Goal: Transaction & Acquisition: Purchase product/service

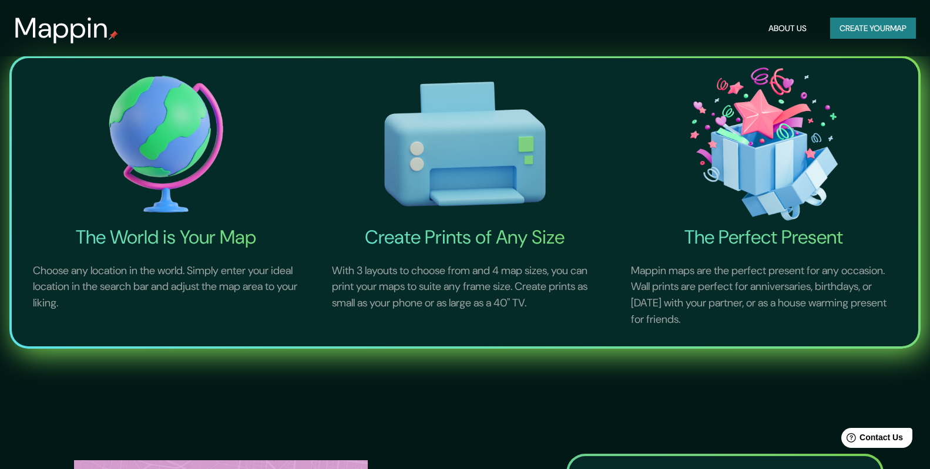
scroll to position [59, 0]
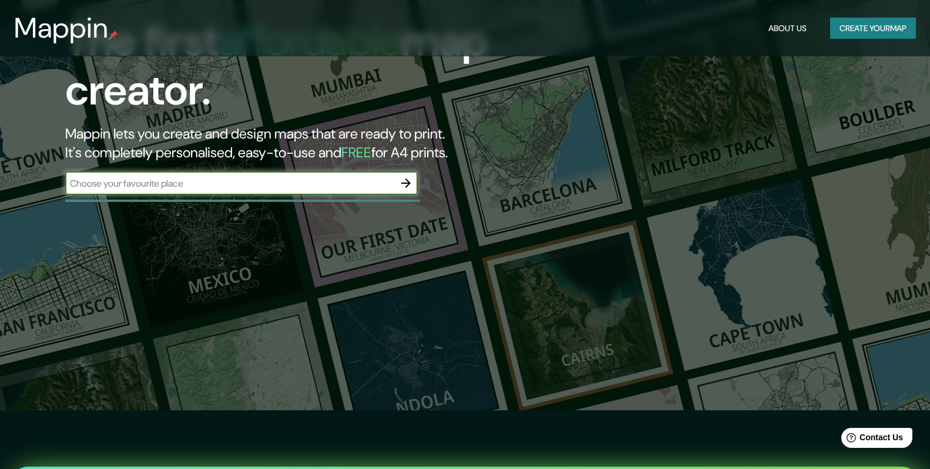
click at [190, 183] on input "text" at bounding box center [229, 184] width 329 height 14
type input "[GEOGRAPHIC_DATA], [GEOGRAPHIC_DATA]"
click at [407, 181] on icon "button" at bounding box center [406, 183] width 14 height 14
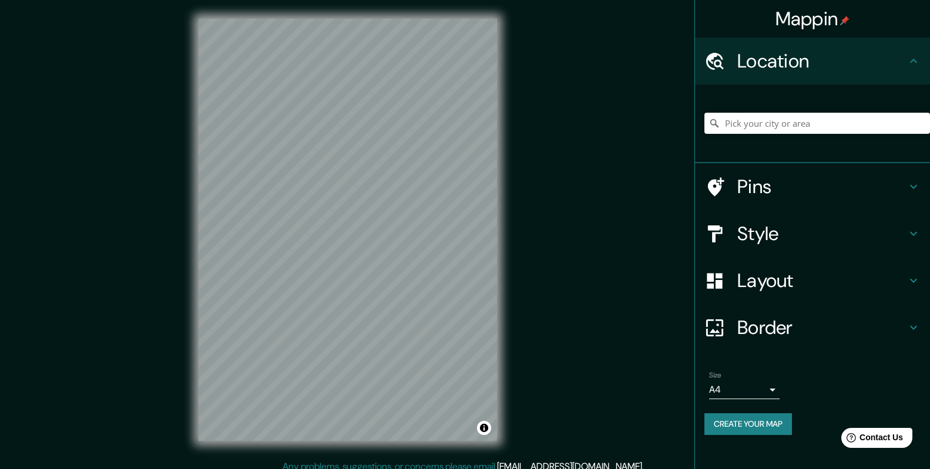
click at [911, 185] on icon at bounding box center [913, 187] width 14 height 14
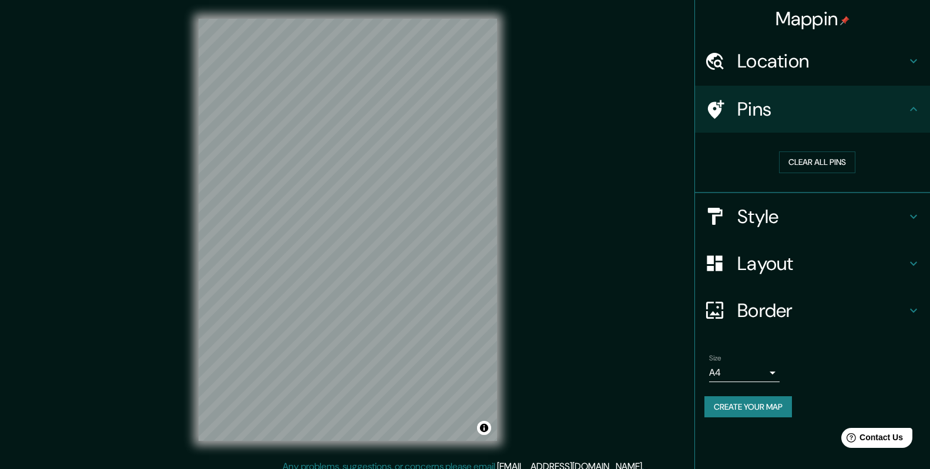
click at [773, 61] on h4 "Location" at bounding box center [821, 60] width 169 height 23
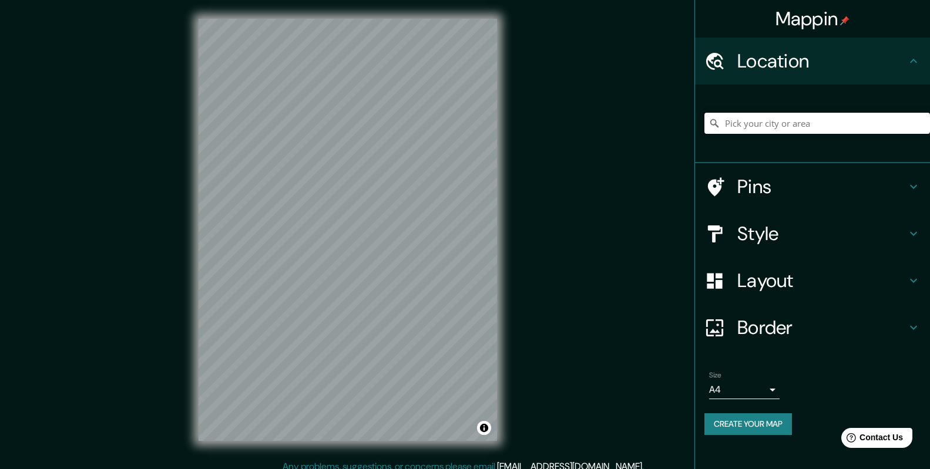
click at [769, 120] on input "Pick your city or area" at bounding box center [817, 123] width 226 height 21
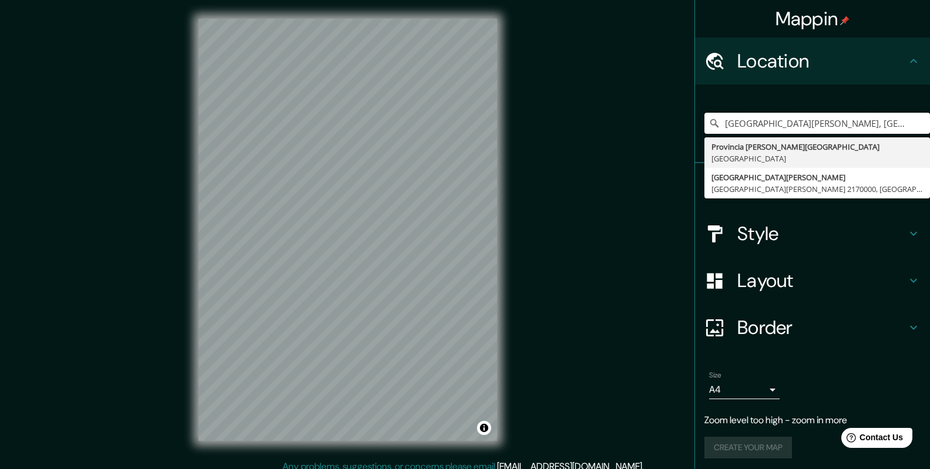
type input "[GEOGRAPHIC_DATA][PERSON_NAME], [GEOGRAPHIC_DATA]"
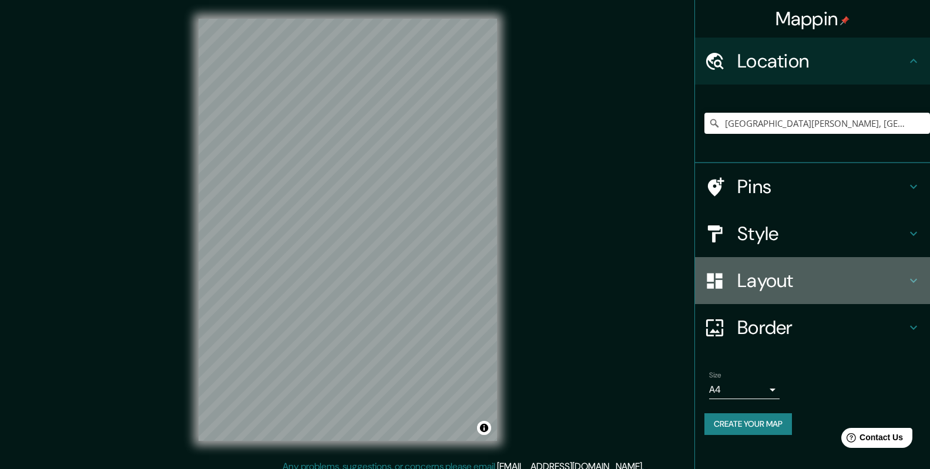
click at [909, 278] on icon at bounding box center [913, 281] width 14 height 14
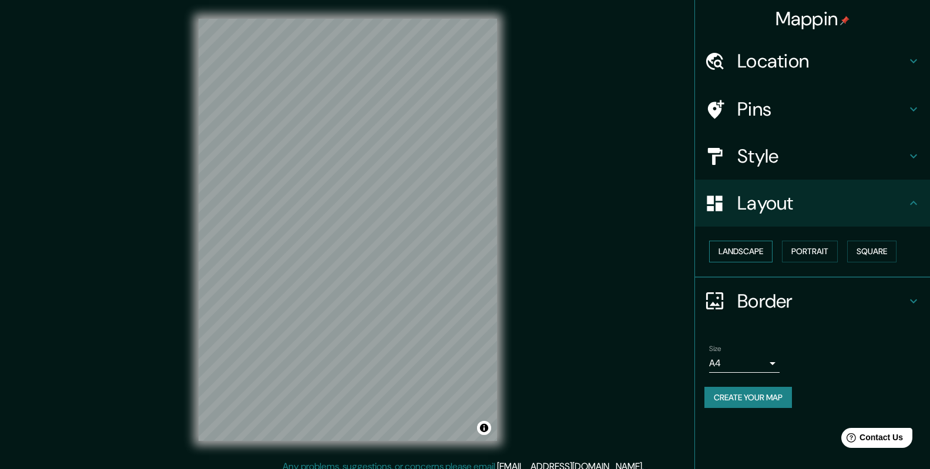
click at [744, 250] on button "Landscape" at bounding box center [740, 252] width 63 height 22
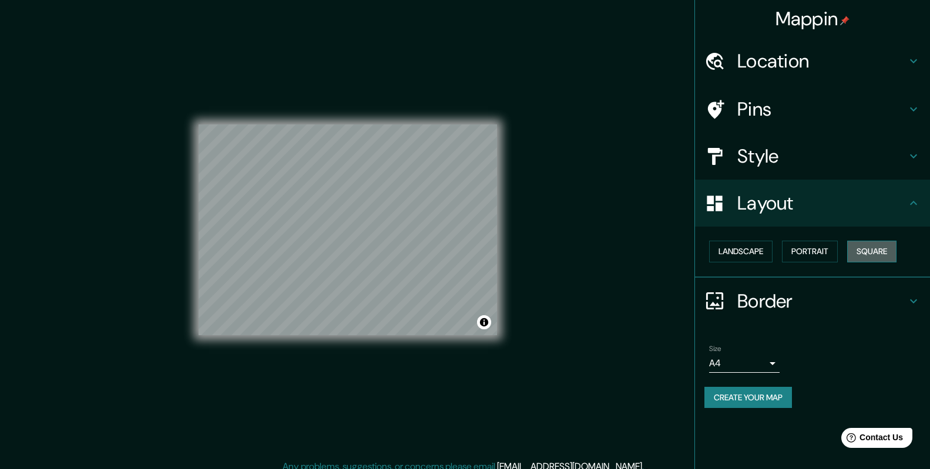
click at [886, 250] on button "Square" at bounding box center [871, 252] width 49 height 22
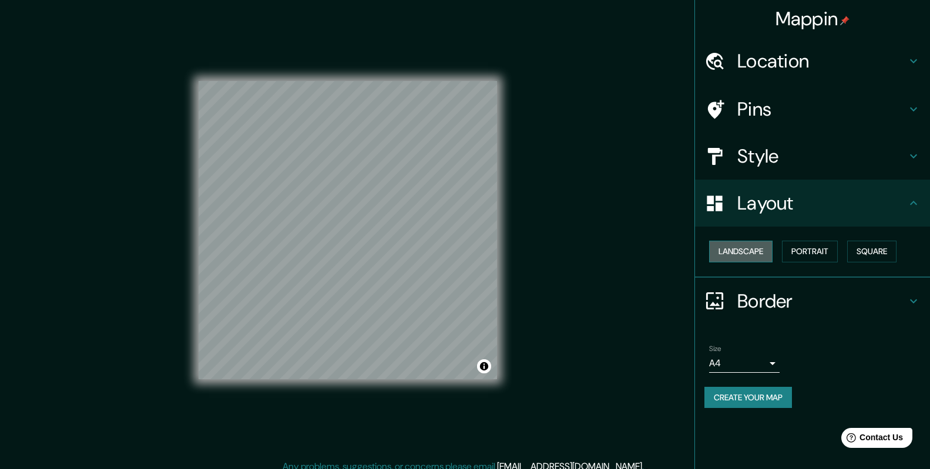
click at [750, 250] on button "Landscape" at bounding box center [740, 252] width 63 height 22
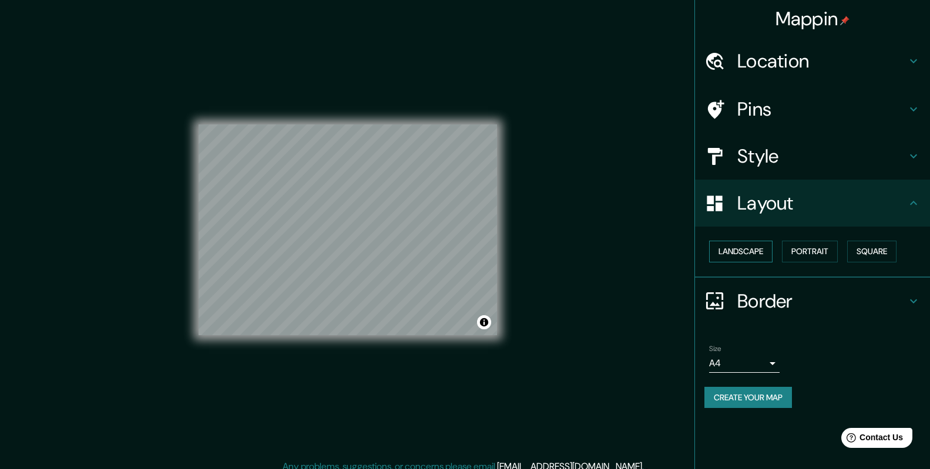
click at [750, 250] on button "Landscape" at bounding box center [740, 252] width 63 height 22
click at [813, 250] on button "Portrait" at bounding box center [810, 252] width 56 height 22
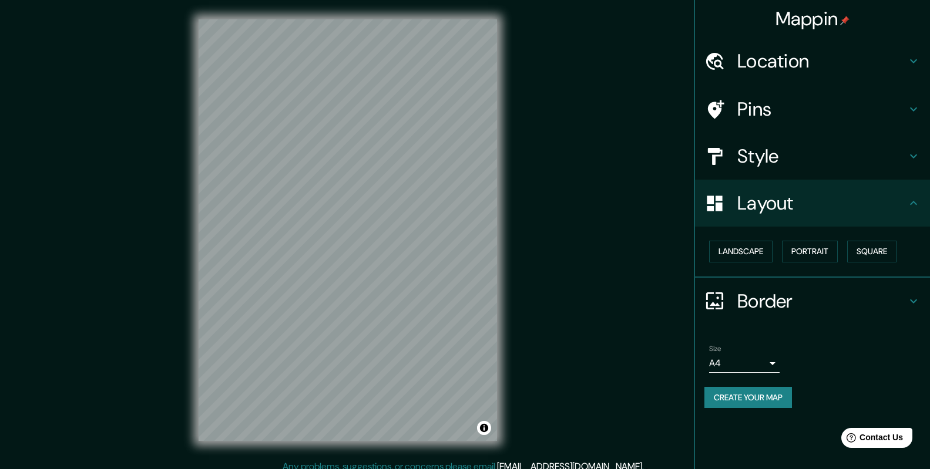
click at [497, 227] on div "© Mapbox © OpenStreetMap Improve this map" at bounding box center [348, 230] width 336 height 460
click at [835, 55] on h4 "Location" at bounding box center [821, 60] width 169 height 23
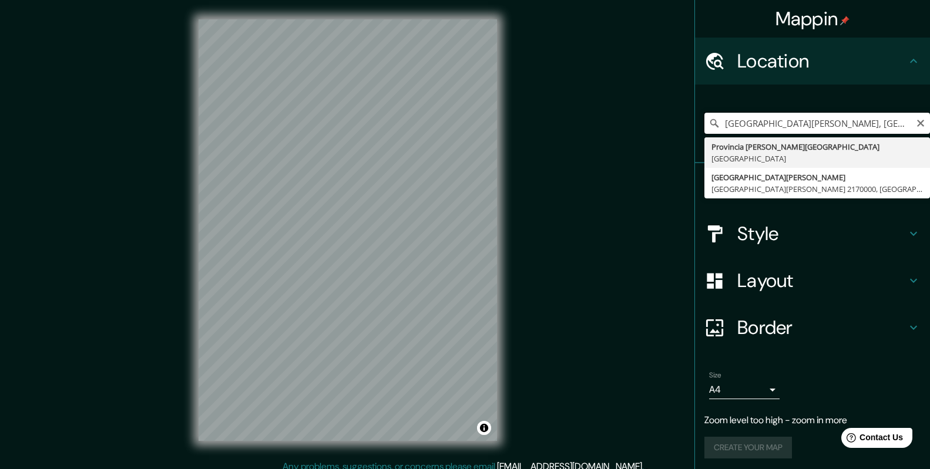
click at [875, 125] on input "[GEOGRAPHIC_DATA][PERSON_NAME], [GEOGRAPHIC_DATA]" at bounding box center [817, 123] width 226 height 21
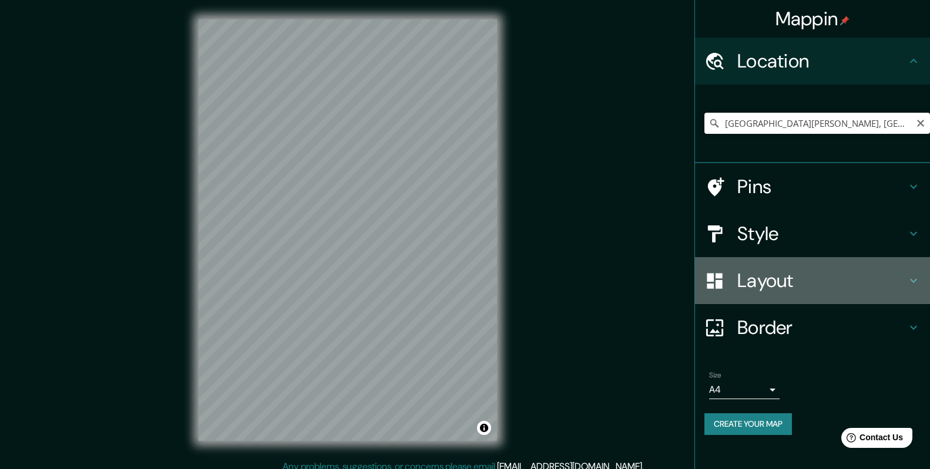
click at [911, 279] on icon at bounding box center [913, 281] width 14 height 14
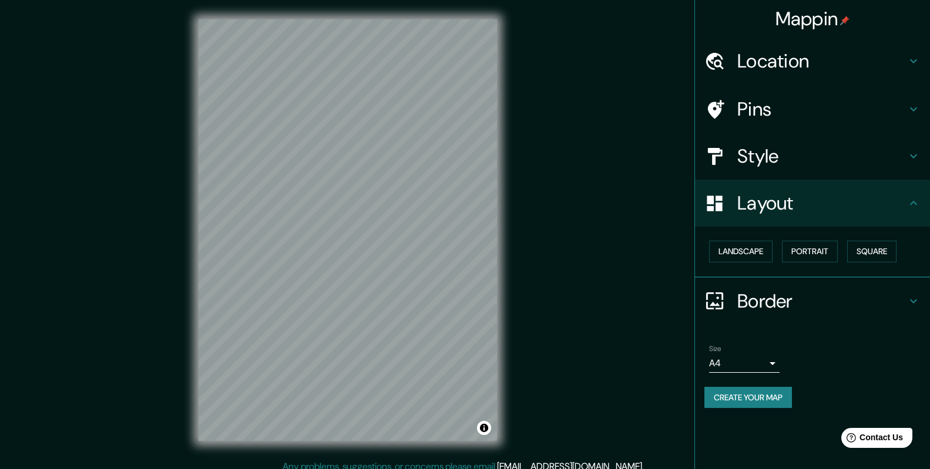
click at [909, 299] on icon at bounding box center [913, 301] width 14 height 14
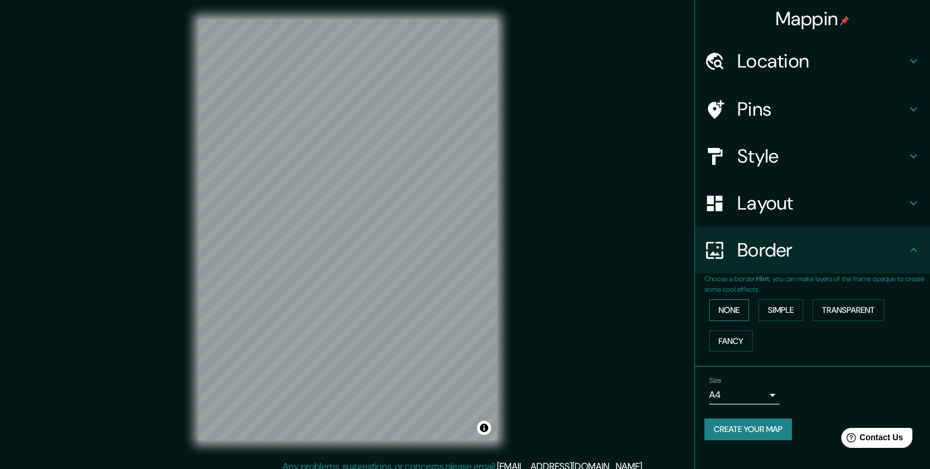
click at [728, 311] on button "None" at bounding box center [729, 311] width 40 height 22
click at [776, 311] on button "Simple" at bounding box center [780, 311] width 45 height 22
click at [842, 315] on button "Transparent" at bounding box center [848, 311] width 72 height 22
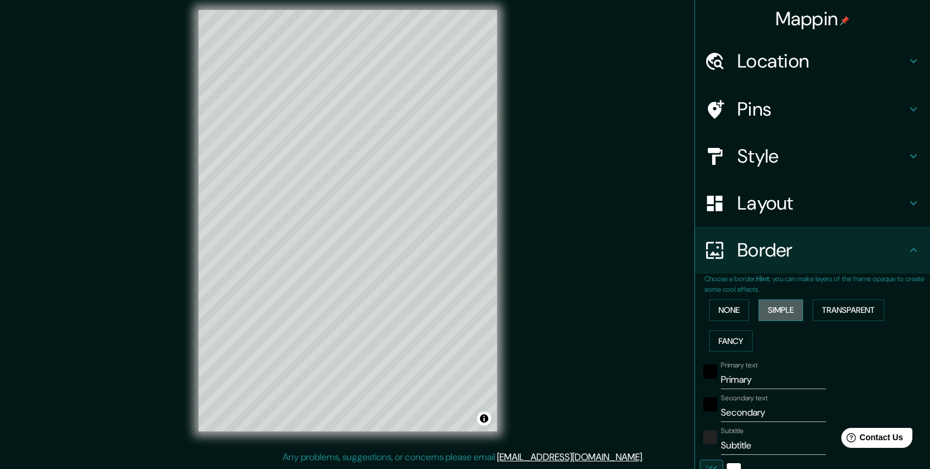
click at [778, 308] on button "Simple" at bounding box center [780, 311] width 45 height 22
click at [839, 307] on button "Transparent" at bounding box center [848, 311] width 72 height 22
click at [718, 336] on button "Fancy" at bounding box center [730, 342] width 43 height 22
click at [725, 305] on button "None" at bounding box center [729, 311] width 40 height 22
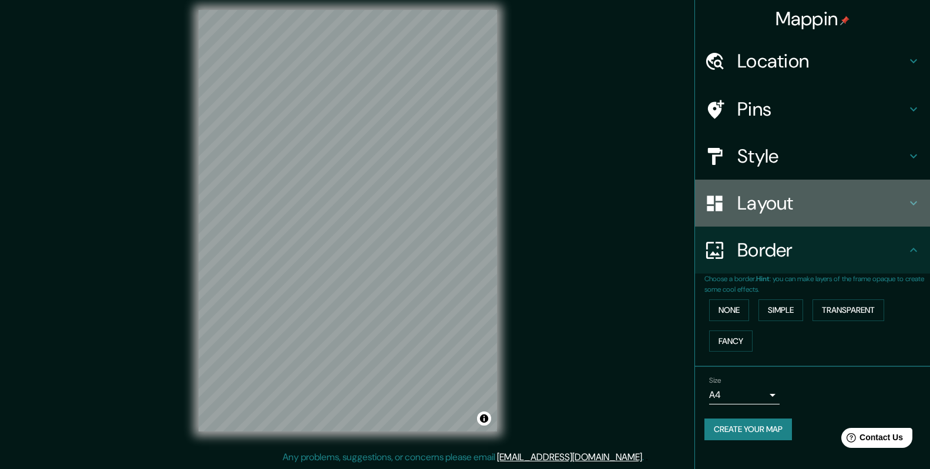
click at [919, 201] on icon at bounding box center [913, 203] width 14 height 14
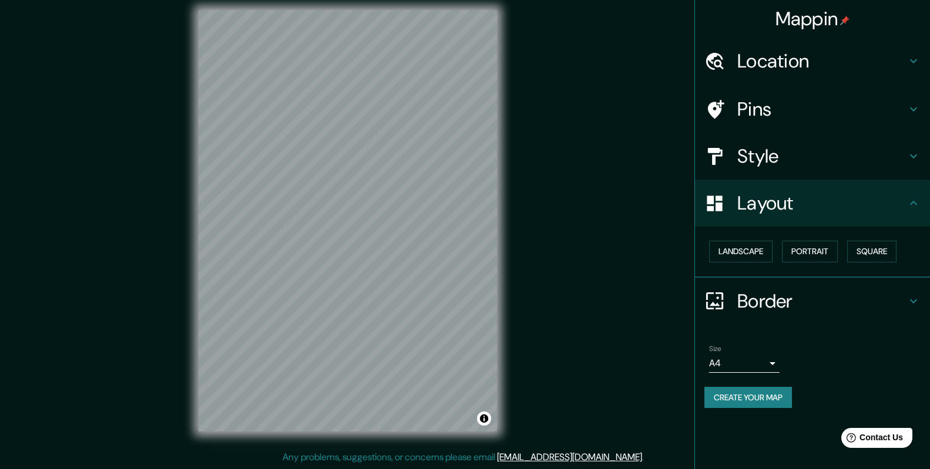
click at [919, 201] on icon at bounding box center [913, 203] width 14 height 14
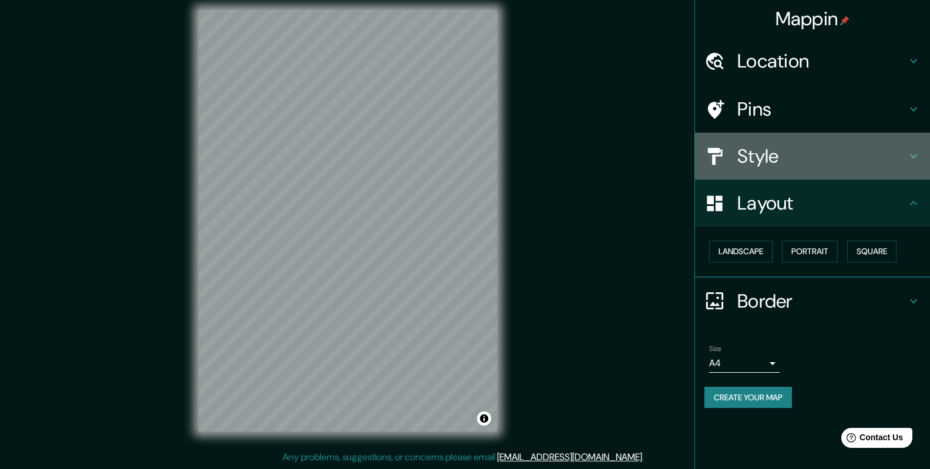
click at [908, 152] on icon at bounding box center [913, 156] width 14 height 14
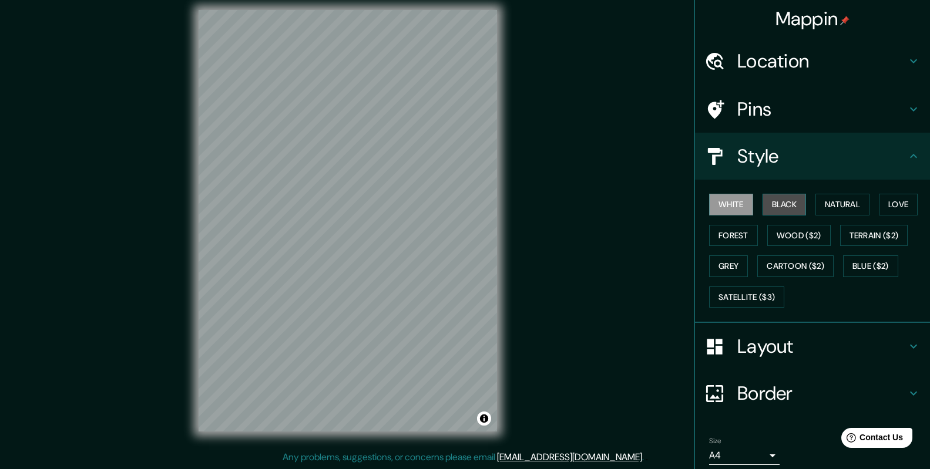
click at [776, 202] on button "Black" at bounding box center [784, 205] width 44 height 22
click at [852, 207] on button "Natural" at bounding box center [842, 205] width 54 height 22
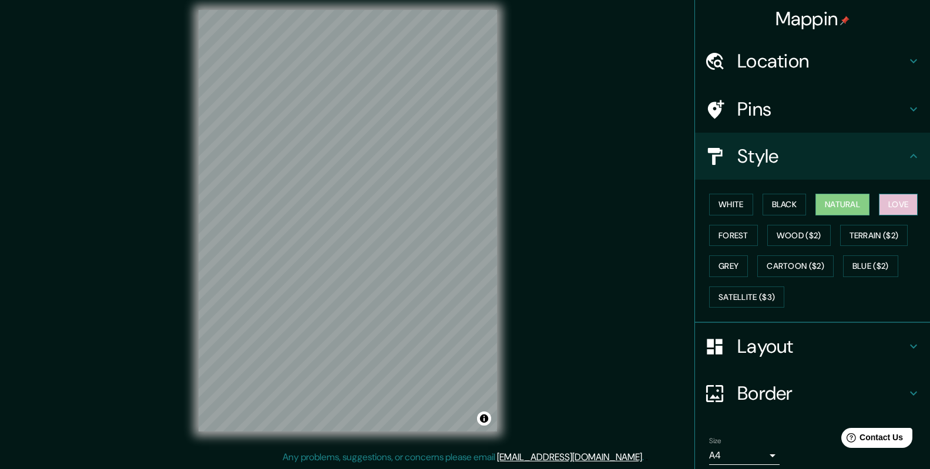
click at [890, 200] on button "Love" at bounding box center [898, 205] width 39 height 22
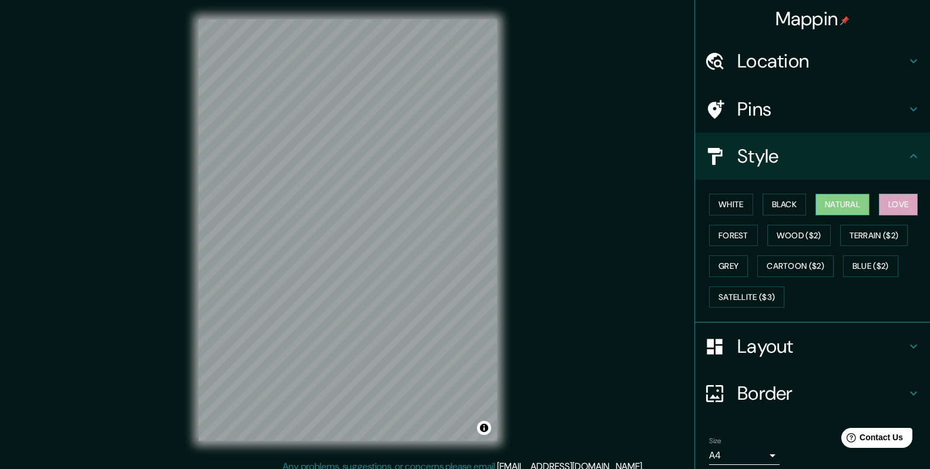
click at [835, 203] on button "Natural" at bounding box center [842, 205] width 54 height 22
click at [714, 203] on button "White" at bounding box center [731, 205] width 44 height 22
click at [896, 206] on button "Love" at bounding box center [898, 205] width 39 height 22
click at [720, 235] on button "Forest" at bounding box center [733, 236] width 49 height 22
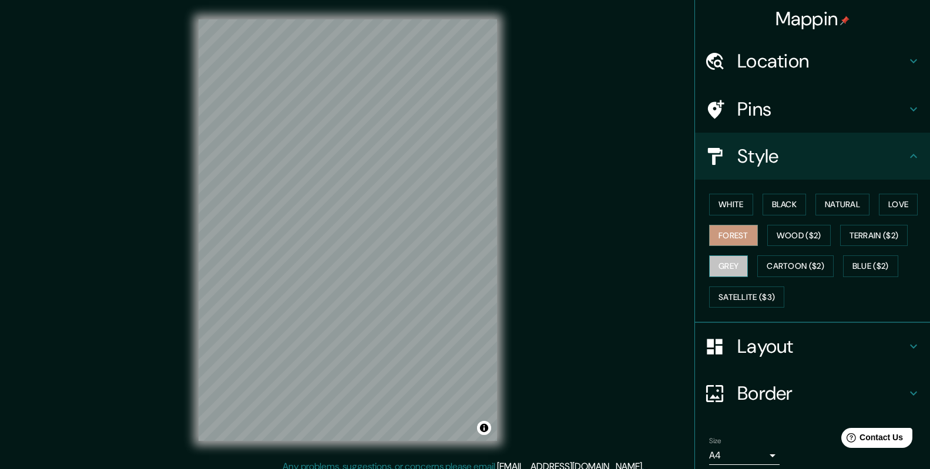
click at [715, 268] on button "Grey" at bounding box center [728, 266] width 39 height 22
click at [728, 298] on button "Satellite ($3)" at bounding box center [746, 298] width 75 height 22
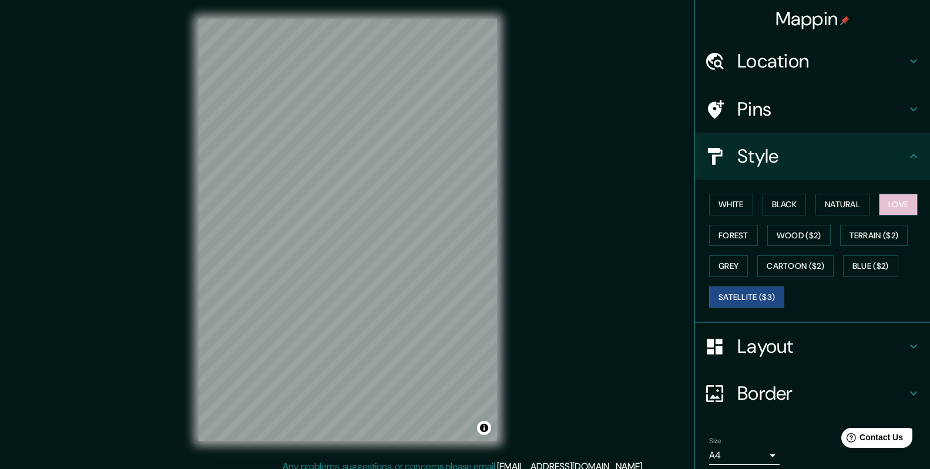
click at [895, 200] on button "Love" at bounding box center [898, 205] width 39 height 22
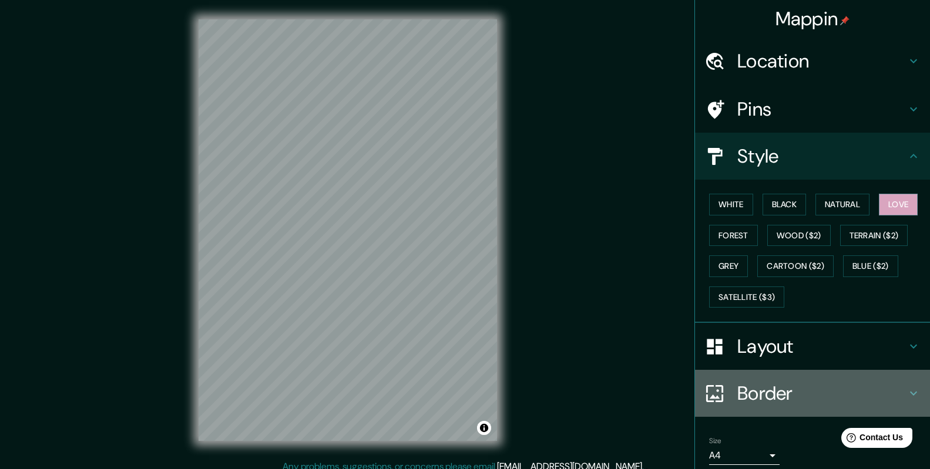
click at [906, 388] on icon at bounding box center [913, 393] width 14 height 14
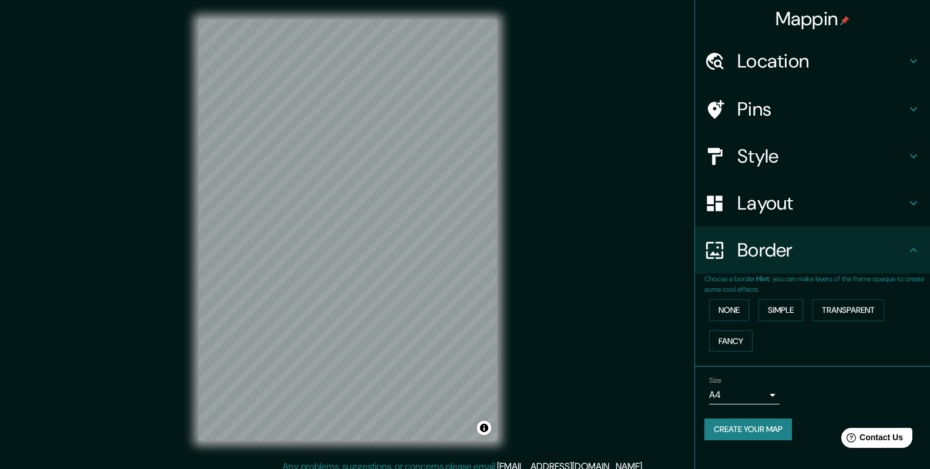
click at [562, 286] on div "Mappin Location [GEOGRAPHIC_DATA][PERSON_NAME], [GEOGRAPHIC_DATA] Pins Style La…" at bounding box center [465, 239] width 930 height 479
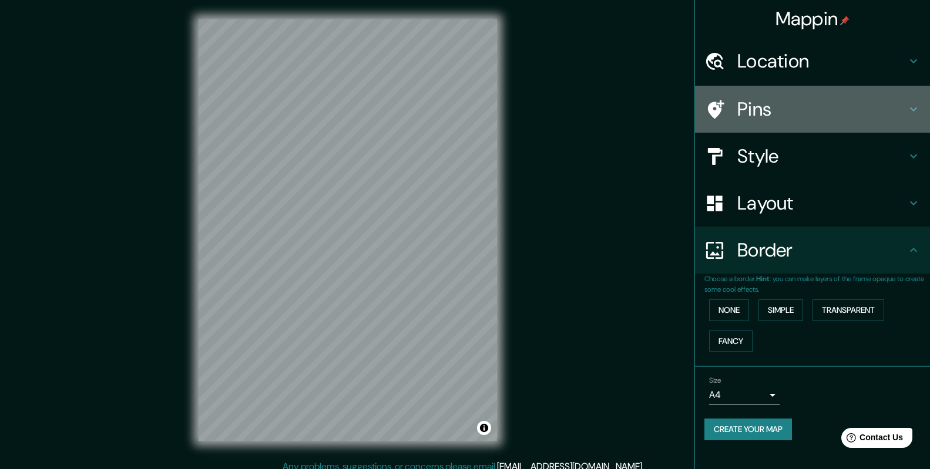
click at [757, 104] on h4 "Pins" at bounding box center [821, 108] width 169 height 23
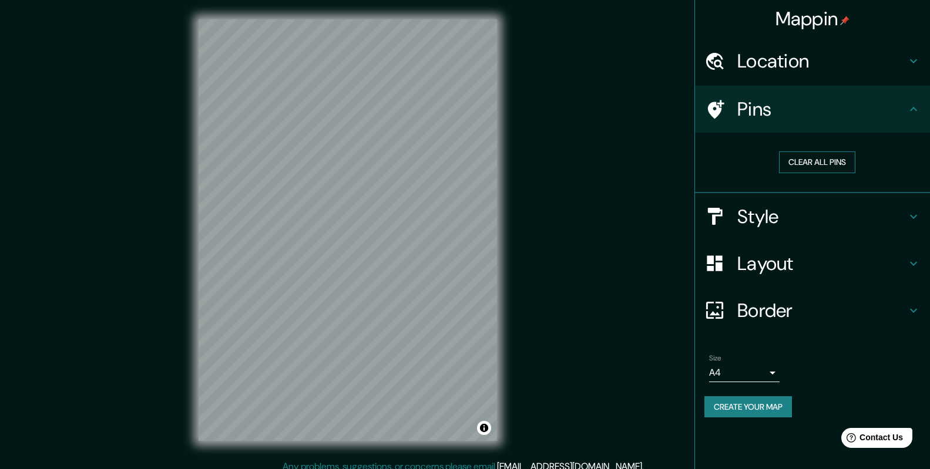
click at [816, 161] on button "Clear all pins" at bounding box center [817, 163] width 76 height 22
click at [762, 408] on button "Create your map" at bounding box center [748, 407] width 88 height 22
click at [765, 406] on button "Create your map" at bounding box center [748, 407] width 88 height 22
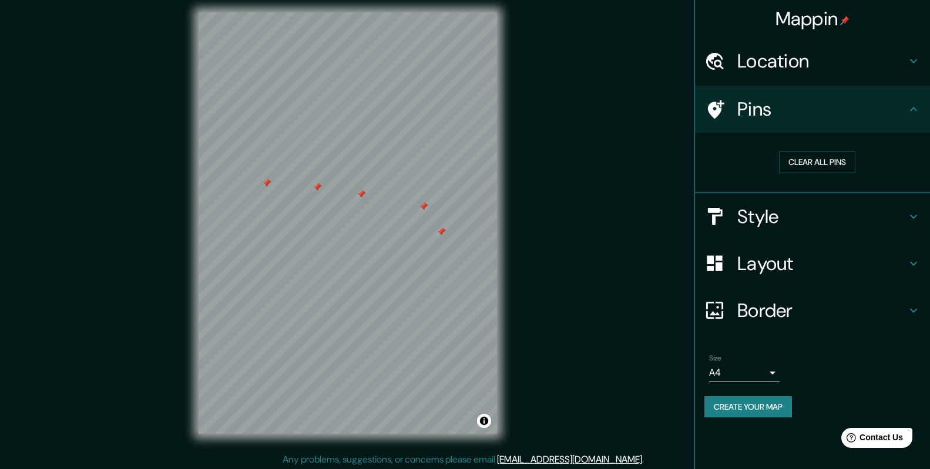
scroll to position [9, 0]
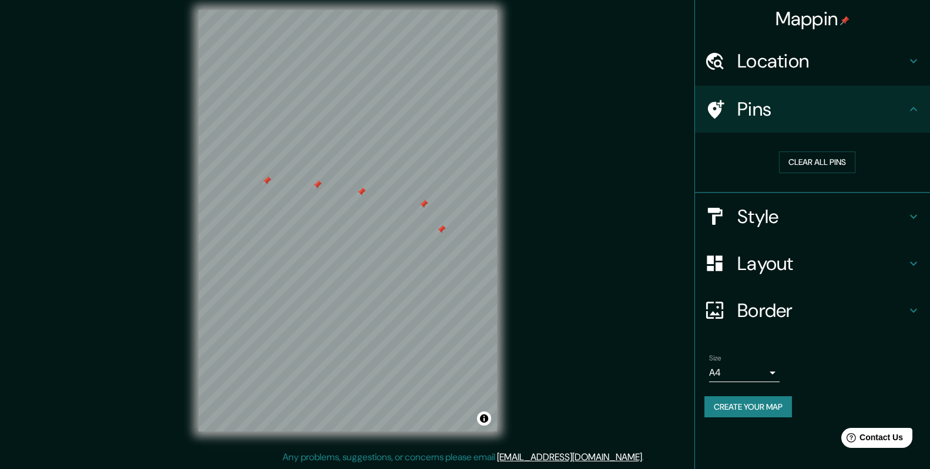
click at [776, 409] on button "Create your map" at bounding box center [748, 407] width 88 height 22
